Goal: Ask a question: Seek information or help from site administrators or community

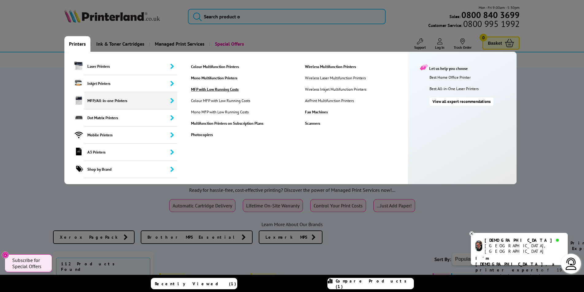
click at [221, 87] on link "MFP with Low Running Costs" at bounding box center [242, 89] width 113 height 5
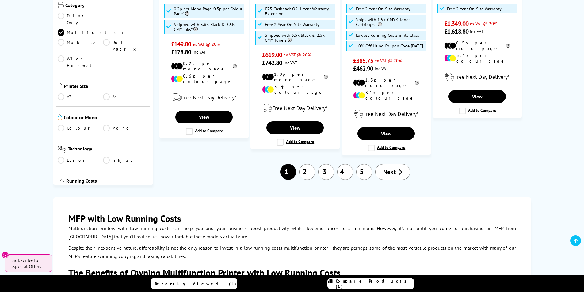
scroll to position [797, 0]
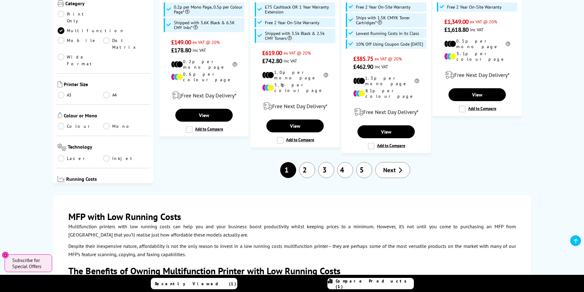
click at [309, 162] on link "2" at bounding box center [307, 170] width 16 height 16
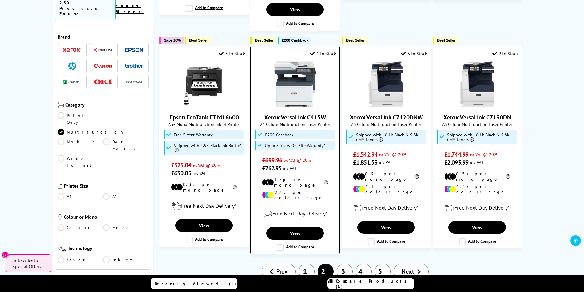
scroll to position [766, 0]
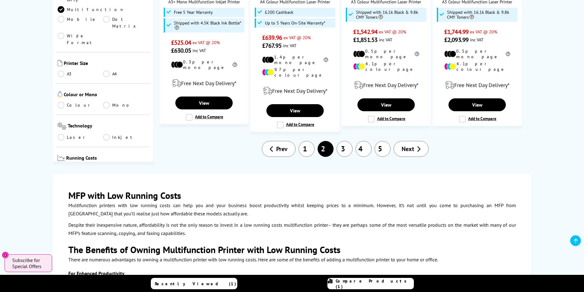
click at [345, 141] on link "3" at bounding box center [344, 149] width 16 height 16
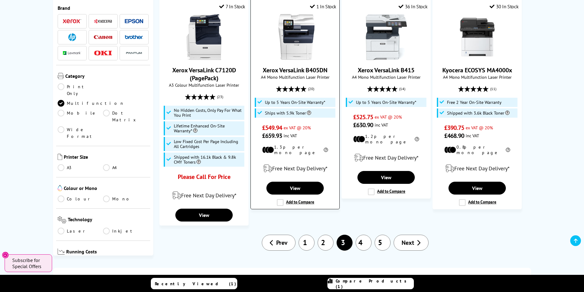
scroll to position [705, 0]
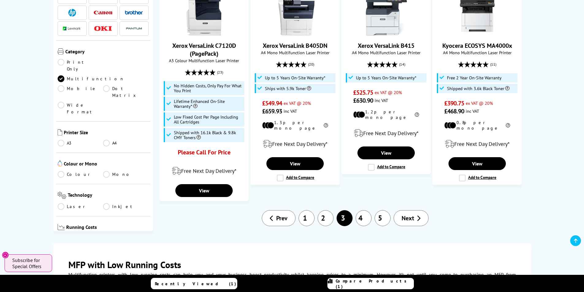
click at [361, 210] on link "4" at bounding box center [363, 218] width 16 height 16
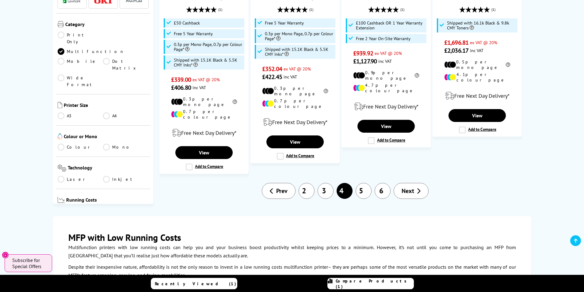
scroll to position [766, 0]
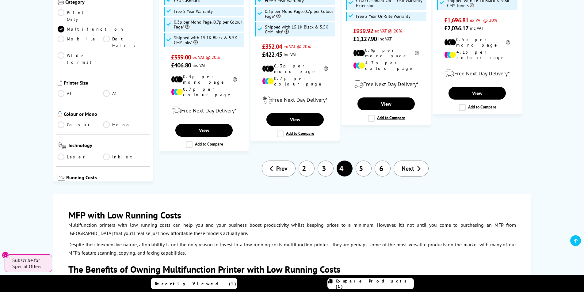
click at [363, 161] on link "5" at bounding box center [363, 169] width 16 height 16
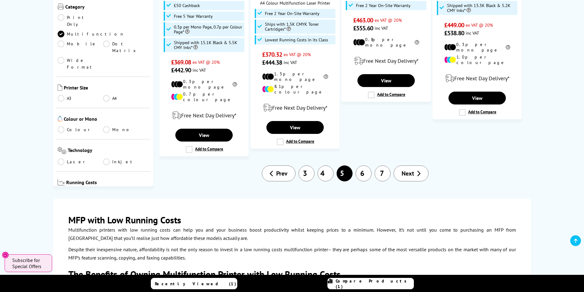
scroll to position [766, 0]
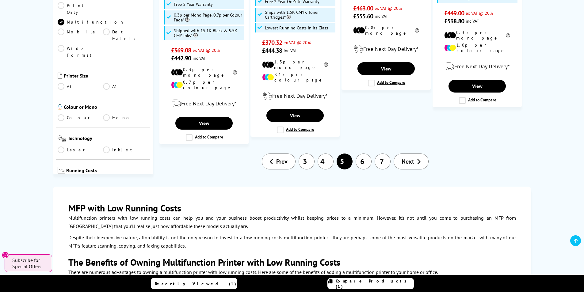
click at [366, 154] on link "6" at bounding box center [363, 162] width 16 height 16
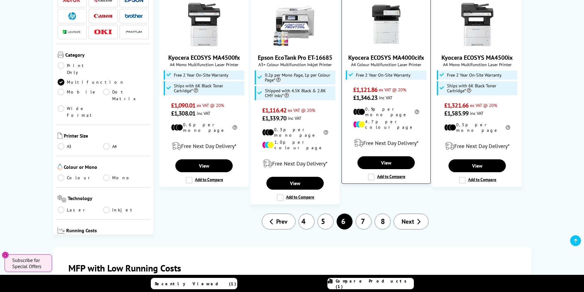
scroll to position [644, 0]
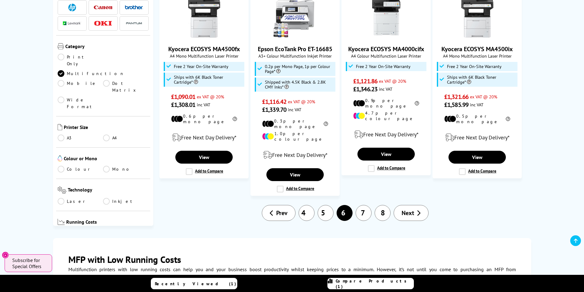
click at [362, 205] on link "7" at bounding box center [363, 213] width 16 height 16
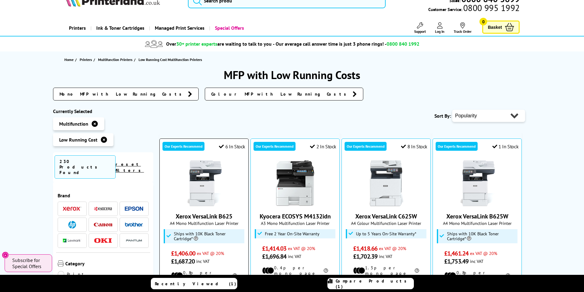
scroll to position [31, 0]
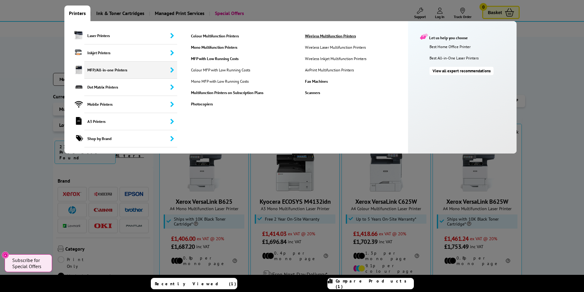
click at [329, 36] on link "Wireless Multifunction Printers" at bounding box center [356, 35] width 113 height 5
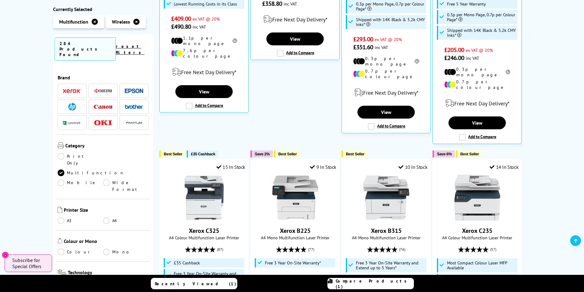
scroll to position [337, 0]
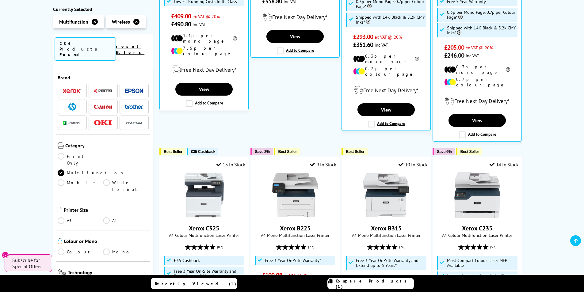
click at [63, 217] on link "A3" at bounding box center [81, 220] width 46 height 7
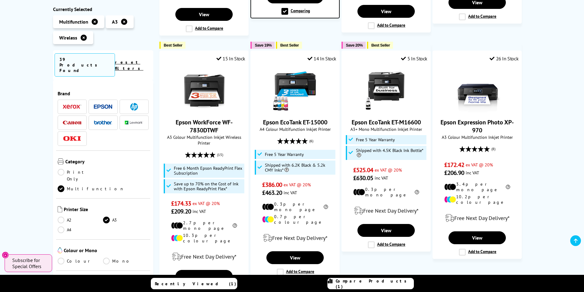
click at [63, 226] on link "A4" at bounding box center [81, 229] width 46 height 7
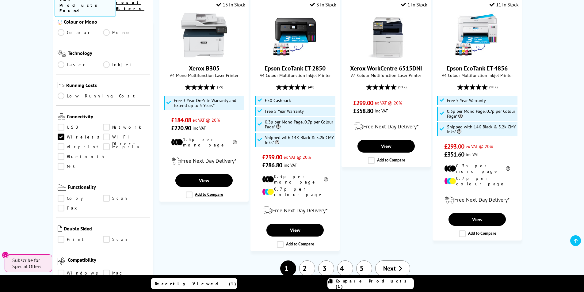
scroll to position [184, 0]
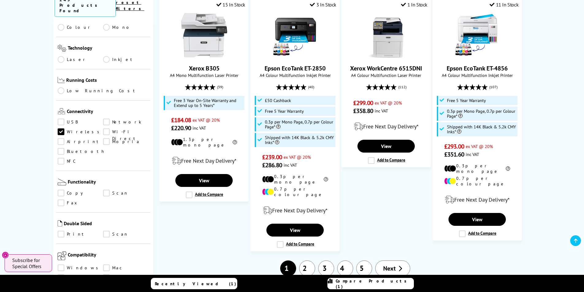
click at [107, 119] on link "Network" at bounding box center [126, 122] width 46 height 7
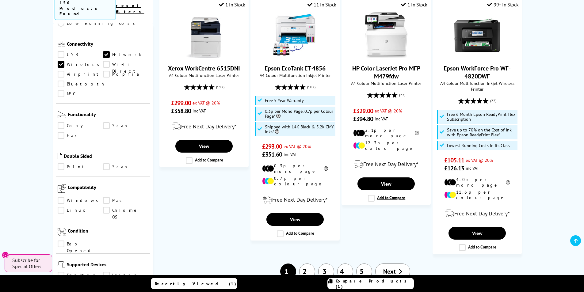
scroll to position [245, 0]
click at [63, 122] on link "Copy" at bounding box center [81, 125] width 46 height 7
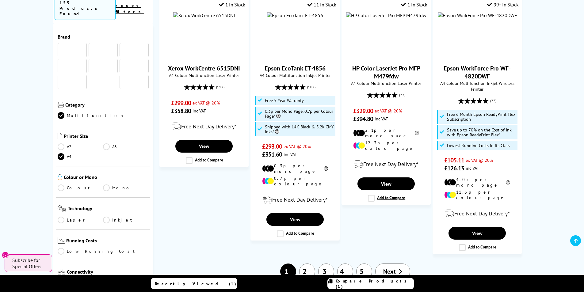
scroll to position [245, 0]
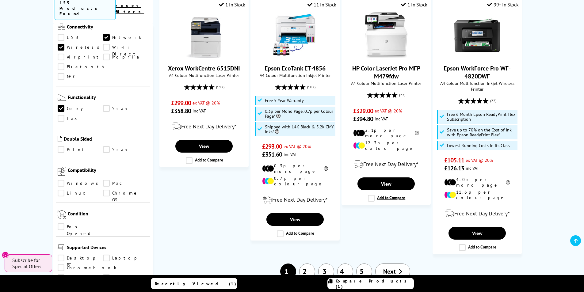
click at [105, 105] on link "Scan" at bounding box center [126, 108] width 46 height 7
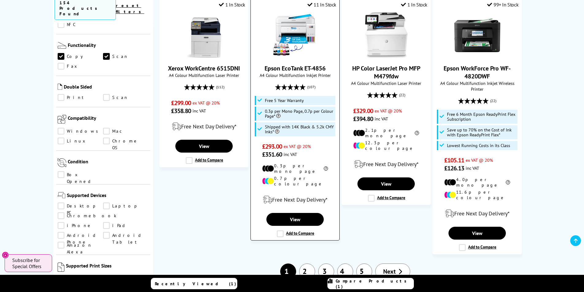
scroll to position [306, 0]
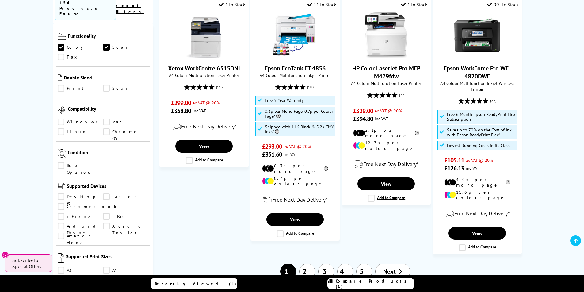
click at [63, 119] on link "Windows" at bounding box center [81, 122] width 46 height 7
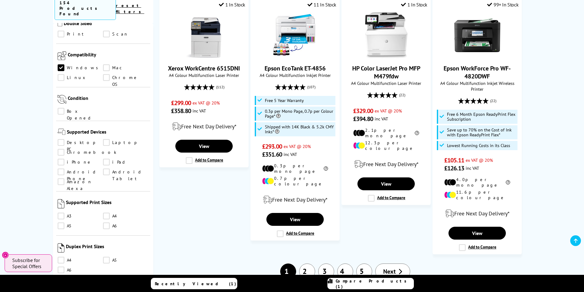
scroll to position [368, 0]
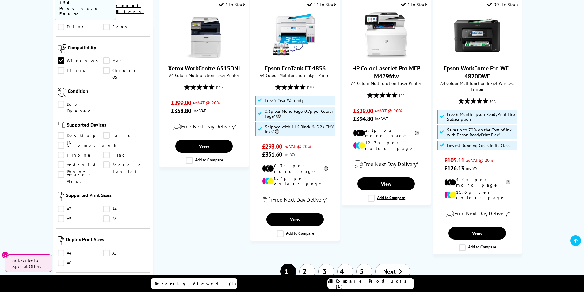
click at [72, 132] on link "Desktop PC" at bounding box center [81, 135] width 46 height 7
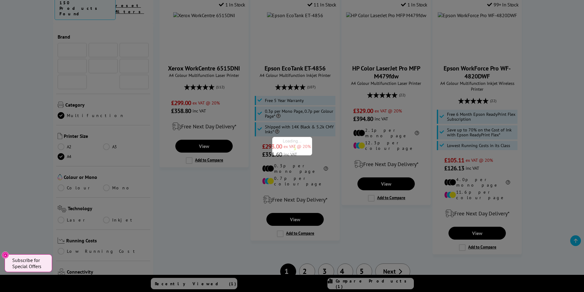
scroll to position [368, 0]
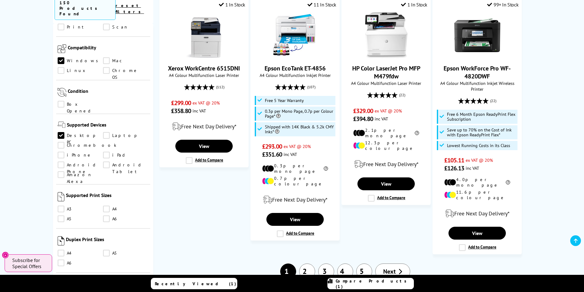
click at [61, 215] on link "A5" at bounding box center [81, 218] width 46 height 7
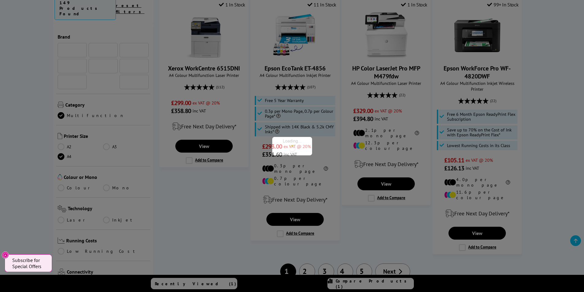
scroll to position [368, 0]
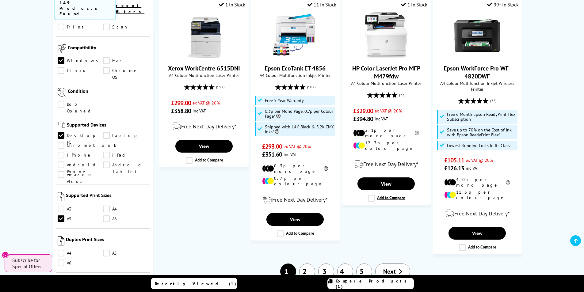
click at [109, 132] on link "Laptop" at bounding box center [126, 135] width 46 height 7
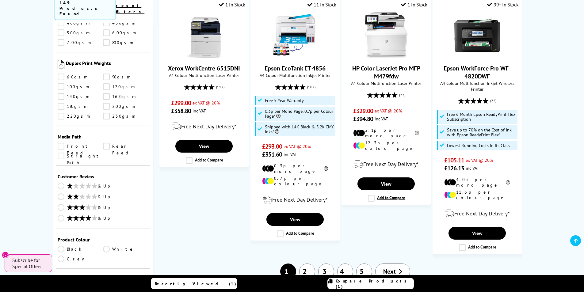
scroll to position [820, 0]
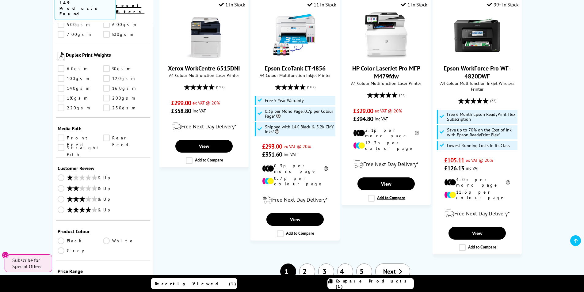
click at [61, 207] on link "& Up" at bounding box center [103, 211] width 91 height 8
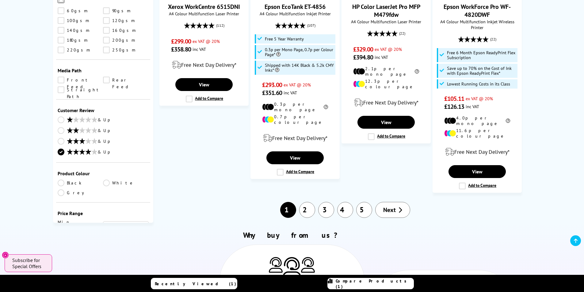
scroll to position [735, 0]
click at [307, 202] on link "2" at bounding box center [307, 210] width 16 height 16
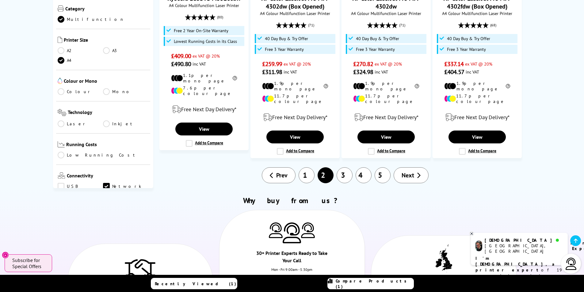
scroll to position [735, 0]
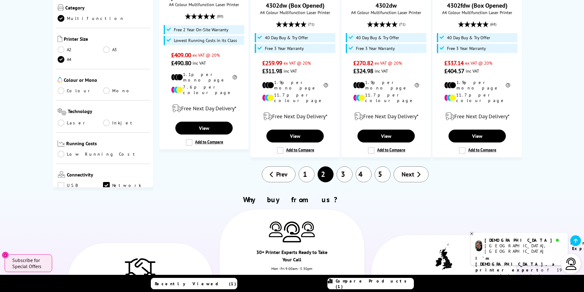
click at [347, 166] on link "3" at bounding box center [344, 174] width 16 height 16
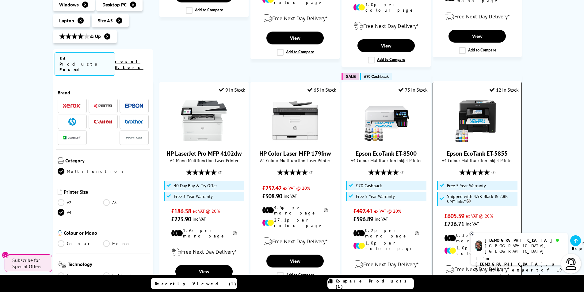
scroll to position [674, 0]
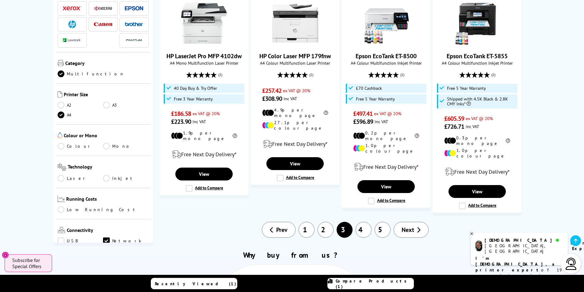
click at [364, 222] on link "4" at bounding box center [363, 230] width 16 height 16
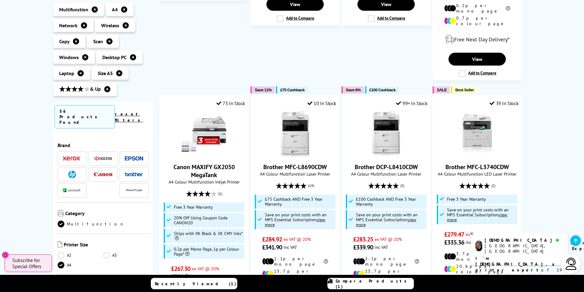
scroll to position [582, 0]
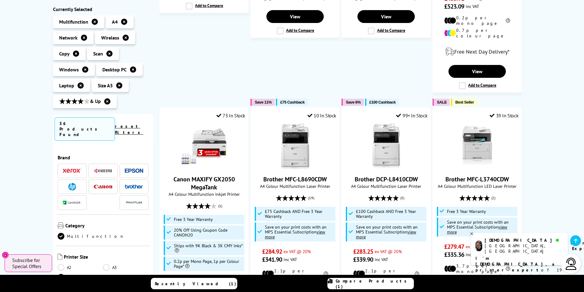
click at [563, 248] on div "Printer Expert" at bounding box center [581, 246] width 37 height 17
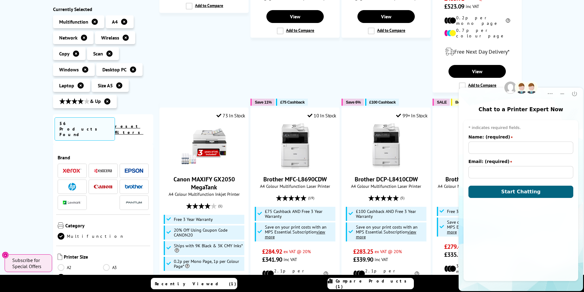
scroll to position [0, 0]
click at [493, 147] on input "Name: (required)" at bounding box center [520, 148] width 105 height 12
type input "[PERSON_NAME]"
type input "[EMAIL_ADDRESS][DOMAIN_NAME]"
click at [468, 186] on button "Start Chatting" at bounding box center [520, 192] width 105 height 12
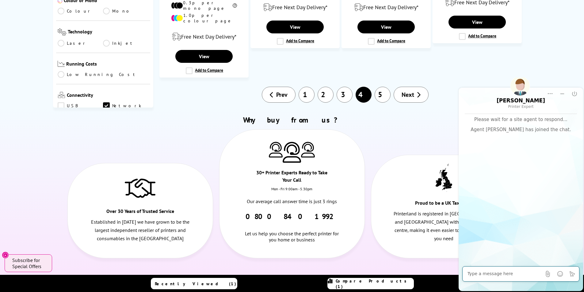
scroll to position [889, 0]
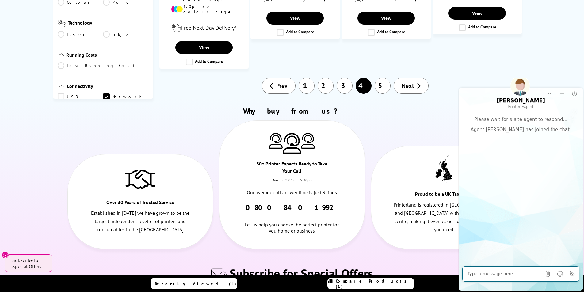
click at [382, 78] on link "5" at bounding box center [382, 86] width 16 height 16
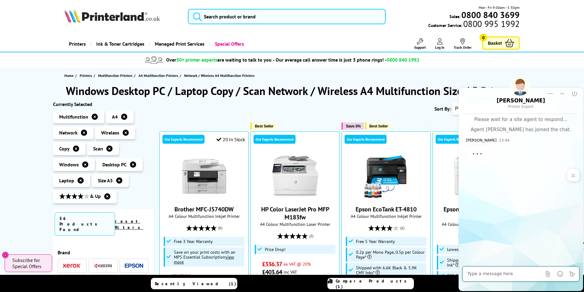
click at [501, 274] on textarea "Message input field. Type your text here and use the Send button to send." at bounding box center [504, 274] width 74 height 6
type textarea "Hello, I'm looking for a printer that has 3 trays for A5, A4 and A3 for a busin…"
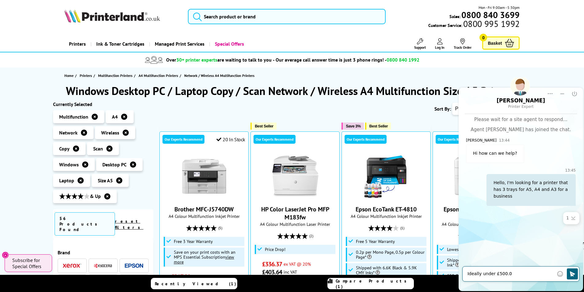
type textarea "Ideally under £500.00"
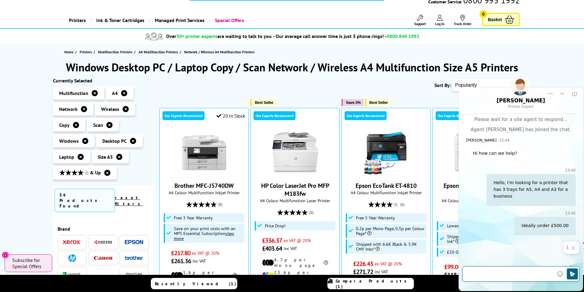
scroll to position [61, 0]
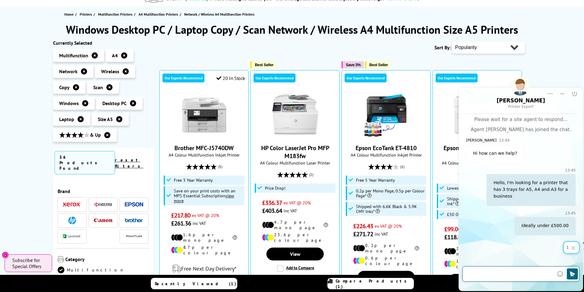
click at [571, 245] on icon "Scroll to bottom" at bounding box center [573, 248] width 6 height 6
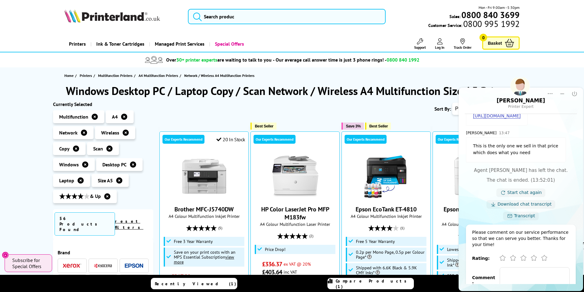
scroll to position [94, 0]
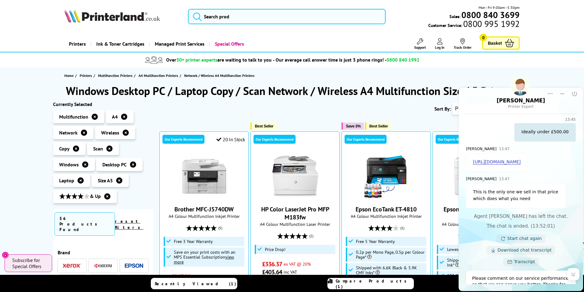
click at [506, 163] on link "[URL][DOMAIN_NAME]" at bounding box center [497, 161] width 48 height 5
